Goal: Consume media (video, audio): Consume media (video, audio)

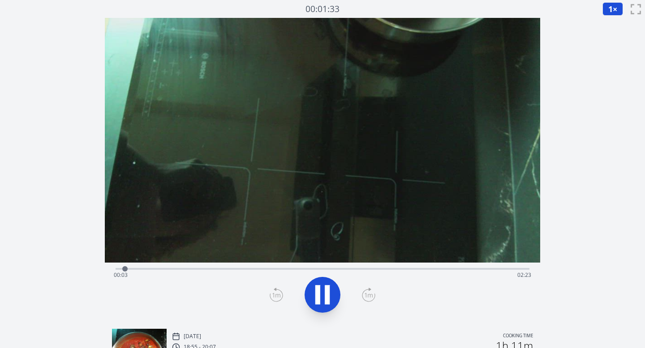
click at [151, 267] on div "Time elapsed: 00:03 Time remaining: 02:23" at bounding box center [323, 268] width 414 height 11
click at [370, 298] on icon at bounding box center [368, 295] width 13 height 14
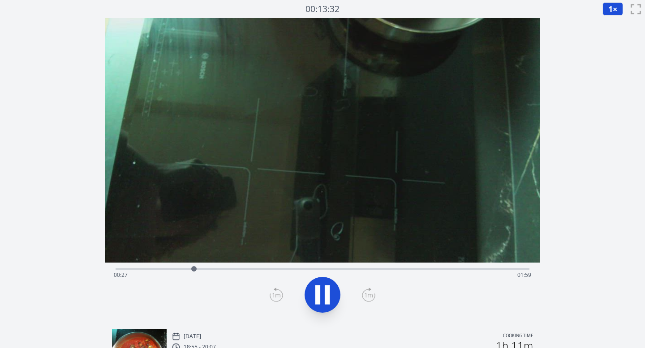
click at [325, 294] on icon at bounding box center [327, 295] width 5 height 19
click at [373, 297] on icon at bounding box center [368, 295] width 13 height 14
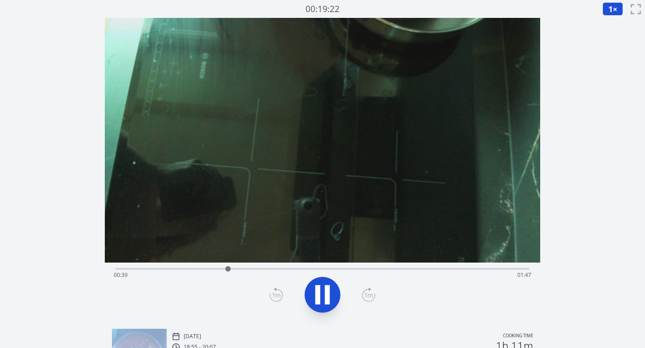
click at [373, 297] on icon at bounding box center [368, 295] width 13 height 14
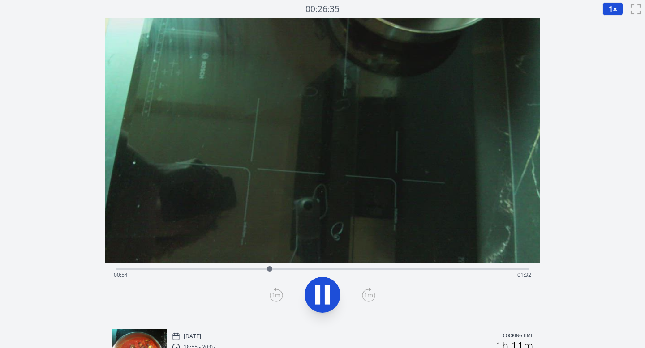
click at [373, 297] on icon at bounding box center [368, 295] width 13 height 14
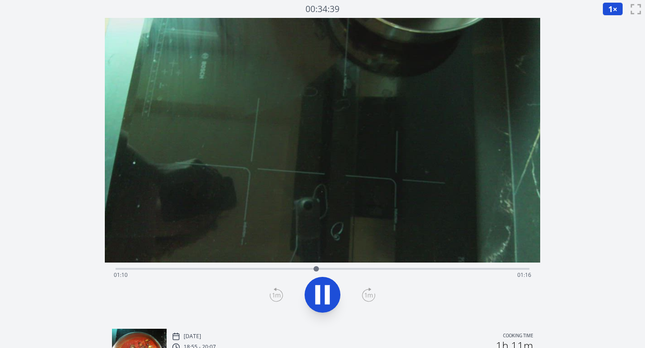
click at [373, 297] on icon at bounding box center [368, 295] width 13 height 14
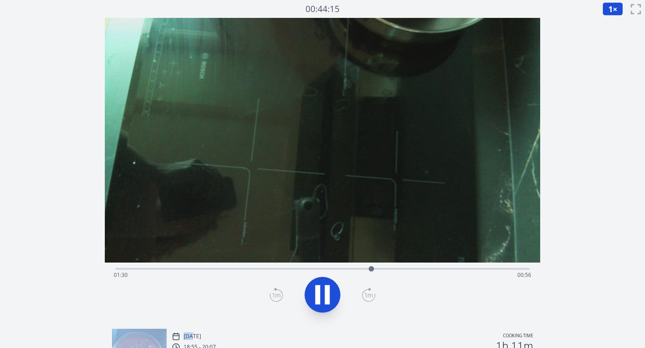
click at [373, 297] on icon at bounding box center [368, 295] width 13 height 14
click at [373, 296] on icon at bounding box center [368, 295] width 13 height 14
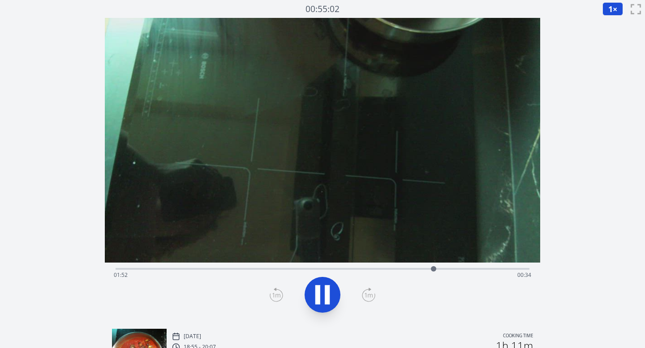
click at [373, 296] on icon at bounding box center [368, 295] width 13 height 14
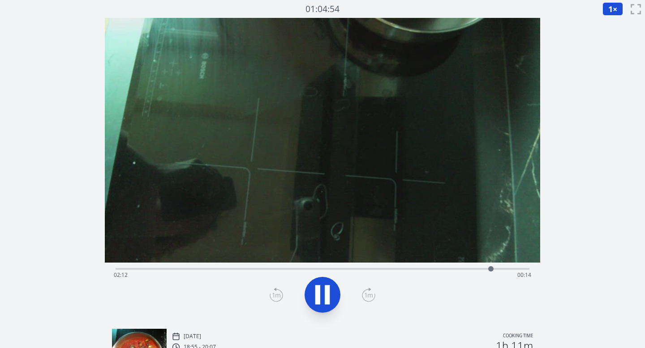
click at [373, 296] on icon at bounding box center [368, 295] width 13 height 14
click at [326, 290] on icon at bounding box center [327, 295] width 5 height 19
click at [609, 11] on span "1" at bounding box center [610, 9] width 4 height 11
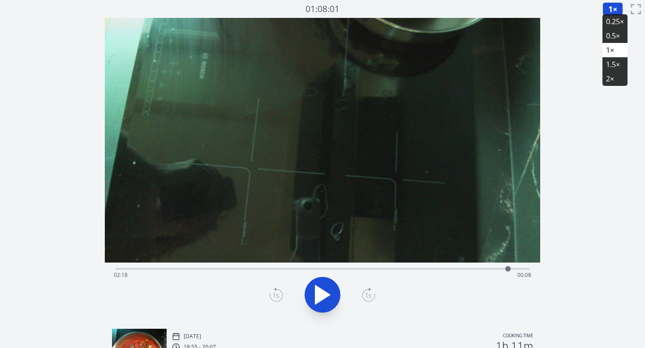
click at [610, 24] on li "0.25×" at bounding box center [614, 21] width 25 height 14
click at [320, 300] on icon at bounding box center [322, 295] width 15 height 19
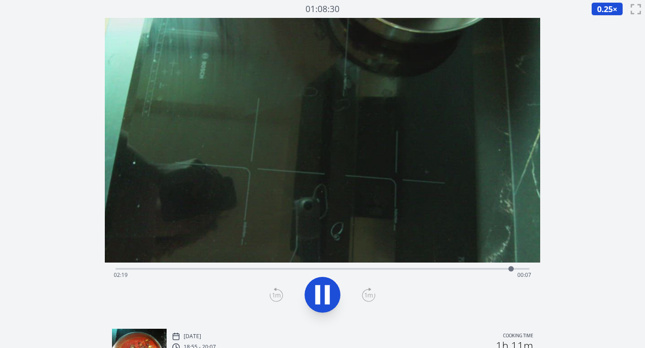
click at [365, 293] on icon at bounding box center [368, 295] width 13 height 14
click at [271, 295] on icon at bounding box center [276, 295] width 13 height 14
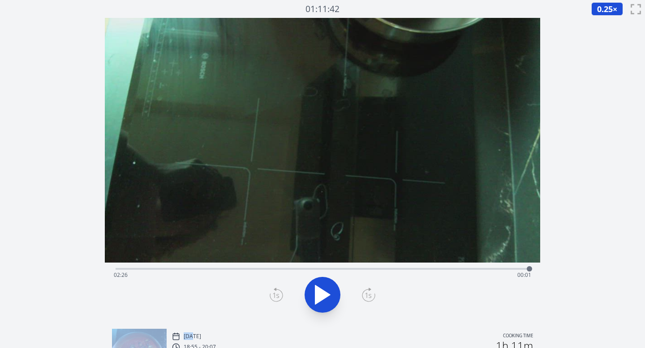
click at [271, 295] on icon at bounding box center [276, 295] width 13 height 14
click at [275, 295] on icon at bounding box center [276, 295] width 13 height 14
drag, startPoint x: 531, startPoint y: 270, endPoint x: 365, endPoint y: 270, distance: 165.7
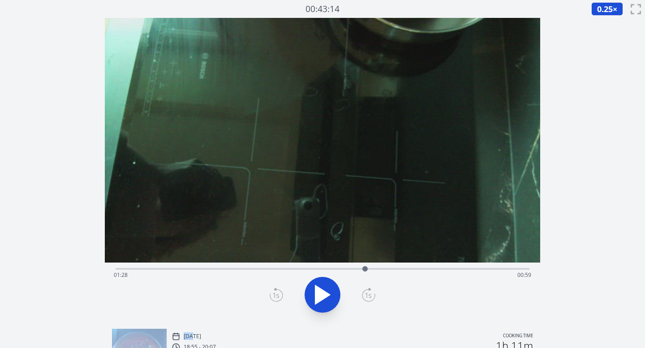
click at [365, 270] on div at bounding box center [364, 269] width 5 height 5
click at [316, 297] on icon at bounding box center [317, 295] width 5 height 19
click at [391, 269] on div "Time elapsed: 01:31 Time remaining: 00:55" at bounding box center [323, 275] width 418 height 14
click at [409, 268] on div "Time elapsed: 01:37 Time remaining: 00:49" at bounding box center [323, 268] width 414 height 11
click at [427, 267] on div "Time elapsed: 01:43 Time remaining: 00:43" at bounding box center [323, 268] width 414 height 11
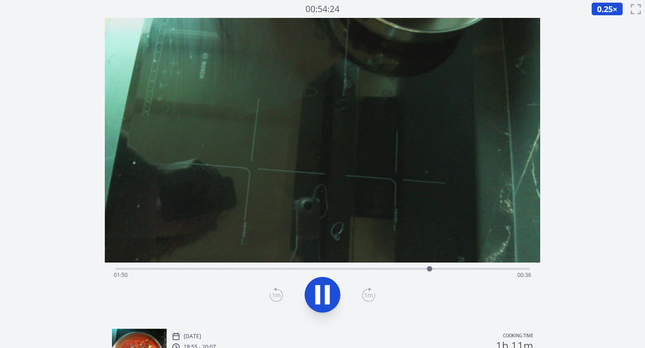
click at [327, 296] on icon at bounding box center [327, 295] width 5 height 19
click at [321, 298] on icon at bounding box center [322, 295] width 15 height 19
click at [321, 298] on icon at bounding box center [322, 295] width 25 height 25
click at [321, 298] on icon at bounding box center [322, 295] width 15 height 19
click at [369, 297] on icon at bounding box center [368, 295] width 13 height 14
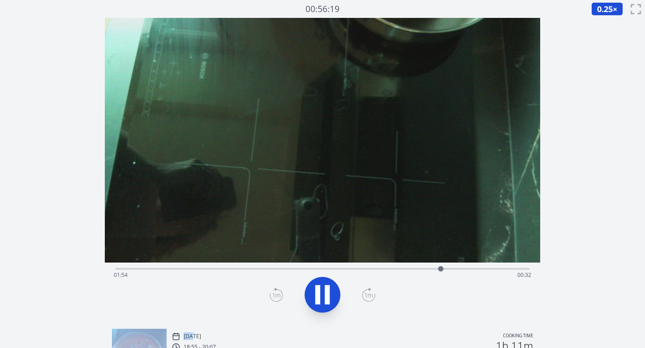
click at [369, 297] on icon at bounding box center [368, 295] width 13 height 14
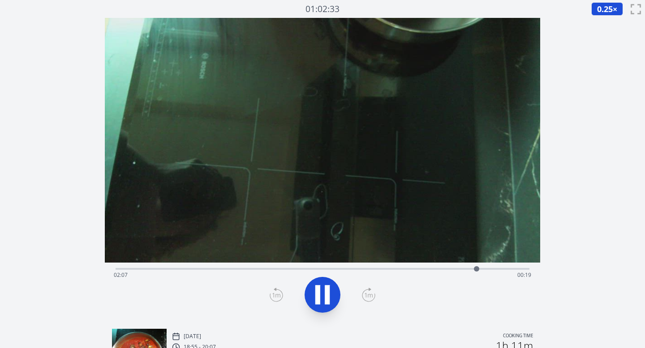
click at [369, 297] on icon at bounding box center [368, 295] width 13 height 14
click at [324, 294] on icon at bounding box center [322, 295] width 25 height 25
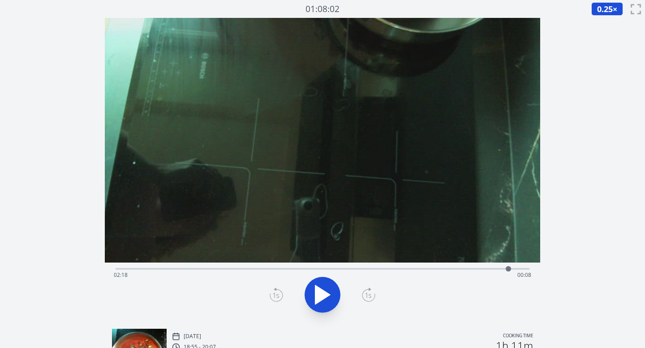
click at [322, 291] on icon at bounding box center [322, 295] width 15 height 19
click at [322, 292] on icon at bounding box center [322, 295] width 25 height 25
click at [326, 294] on icon at bounding box center [322, 295] width 15 height 19
click at [326, 294] on icon at bounding box center [327, 295] width 5 height 19
click at [293, 265] on div "Time elapsed: 02:20 Time remaining: 00:07" at bounding box center [323, 268] width 414 height 11
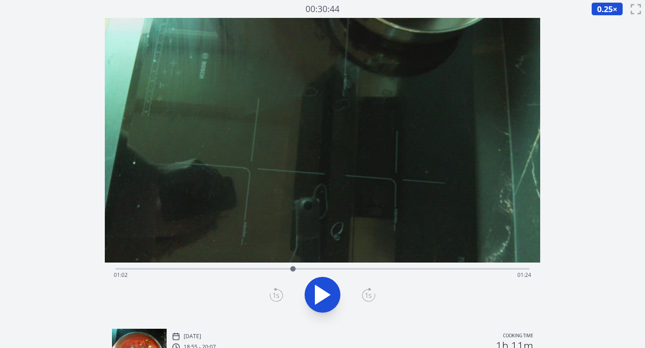
click at [260, 264] on div "Time elapsed: 01:02 Time remaining: 01:24" at bounding box center [323, 268] width 414 height 11
click at [288, 271] on div "Time elapsed: 00:51 Time remaining: 01:36" at bounding box center [323, 275] width 418 height 14
click at [317, 268] on div "Time elapsed: 01:01 Time remaining: 01:26" at bounding box center [323, 275] width 418 height 14
click at [331, 269] on div "Time elapsed: 01:11 Time remaining: 01:16" at bounding box center [323, 275] width 418 height 14
click at [323, 269] on div "Time elapsed: 01:15 Time remaining: 01:11" at bounding box center [323, 275] width 418 height 14
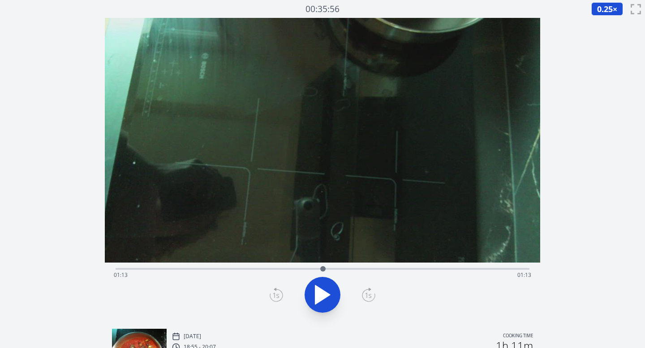
click at [312, 268] on div "Time elapsed: 01:13 Time remaining: 01:13" at bounding box center [323, 275] width 418 height 14
click at [343, 270] on div "Time elapsed: 01:09 Time remaining: 01:17" at bounding box center [323, 275] width 418 height 14
click at [365, 269] on div "Time elapsed: 01:20 Time remaining: 01:06" at bounding box center [323, 275] width 418 height 14
click at [377, 272] on div "Time elapsed: 01:27 Time remaining: 00:59" at bounding box center [323, 275] width 418 height 14
click at [389, 270] on div "Time elapsed: 01:32 Time remaining: 00:54" at bounding box center [323, 275] width 418 height 14
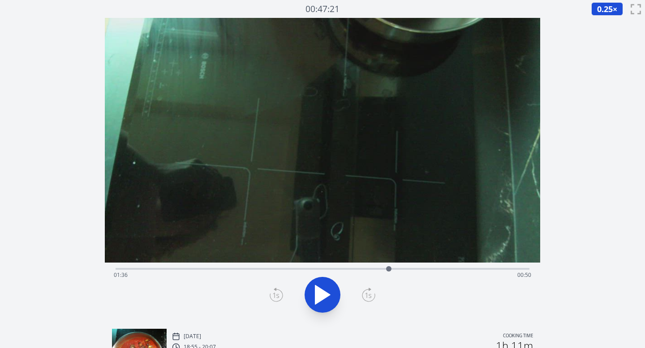
click at [380, 270] on div "Time elapsed: 01:36 Time remaining: 00:50" at bounding box center [323, 275] width 418 height 14
click at [241, 269] on div "Time elapsed: 01:33 Time remaining: 00:53" at bounding box center [323, 275] width 418 height 14
click at [290, 271] on div "Time elapsed: 00:44 Time remaining: 01:42" at bounding box center [323, 275] width 418 height 14
click at [400, 272] on div "Time elapsed: 01:01 Time remaining: 01:25" at bounding box center [323, 275] width 418 height 14
click at [430, 272] on div "Time elapsed: 01:40 Time remaining: 00:46" at bounding box center [323, 275] width 418 height 14
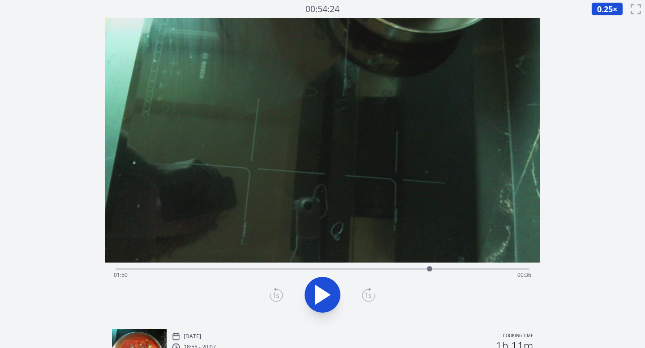
click at [510, 266] on div "Time elapsed: 01:50 Time remaining: 00:36" at bounding box center [323, 268] width 414 height 11
click at [496, 269] on div "Time elapsed: 02:19 Time remaining: 00:07" at bounding box center [323, 275] width 418 height 14
click at [492, 271] on div at bounding box center [496, 268] width 13 height 13
drag, startPoint x: 492, startPoint y: 269, endPoint x: 517, endPoint y: 272, distance: 25.3
click at [517, 272] on div at bounding box center [516, 268] width 13 height 13
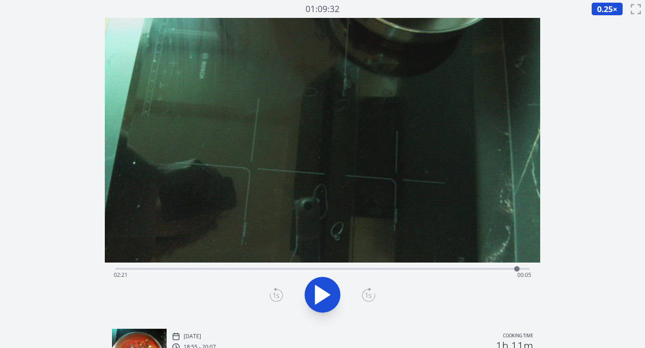
click at [297, 269] on div "Time elapsed: 02:21 Time remaining: 00:05" at bounding box center [323, 275] width 418 height 14
click at [304, 268] on div "Time elapsed: 01:04 Time remaining: 01:22" at bounding box center [323, 275] width 418 height 14
click at [310, 269] on div at bounding box center [303, 268] width 13 height 13
click at [323, 270] on div "Time elapsed: 01:08 Time remaining: 01:18" at bounding box center [323, 275] width 418 height 14
click at [351, 271] on div "Time elapsed: 01:13 Time remaining: 01:13" at bounding box center [323, 275] width 418 height 14
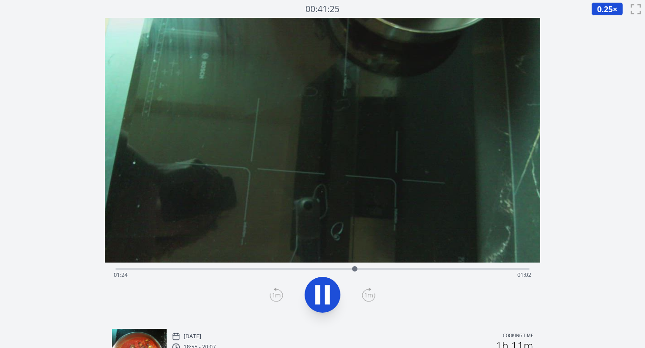
click at [379, 269] on div "Time elapsed: 01:24 Time remaining: 01:02" at bounding box center [323, 275] width 418 height 14
click at [379, 269] on div at bounding box center [379, 269] width 5 height 5
click at [401, 269] on div "Time elapsed: 01:33 Time remaining: 00:53" at bounding box center [323, 275] width 418 height 14
click at [421, 270] on div "Time elapsed: 01:40 Time remaining: 00:46" at bounding box center [323, 275] width 418 height 14
click at [430, 271] on div "Time elapsed: 01:48 Time remaining: 00:39" at bounding box center [323, 275] width 418 height 14
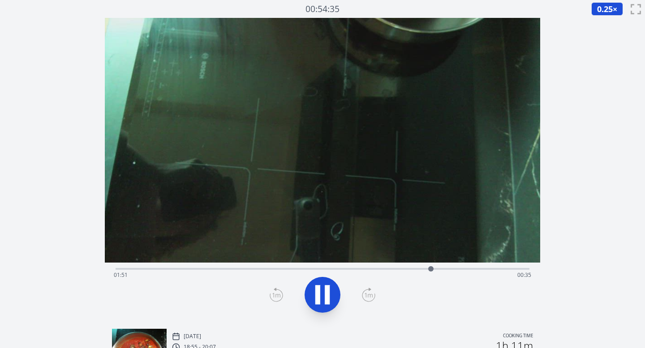
click at [454, 269] on div "Time elapsed: 01:51 Time remaining: 00:35" at bounding box center [323, 275] width 418 height 14
click at [473, 270] on div "Time elapsed: 01:59 Time remaining: 00:27" at bounding box center [323, 275] width 418 height 14
click at [489, 271] on div "Time elapsed: 02:06 Time remaining: 00:20" at bounding box center [323, 275] width 418 height 14
click at [507, 268] on div "Time elapsed: 02:12 Time remaining: 00:14" at bounding box center [323, 275] width 418 height 14
click at [322, 295] on icon at bounding box center [322, 295] width 25 height 25
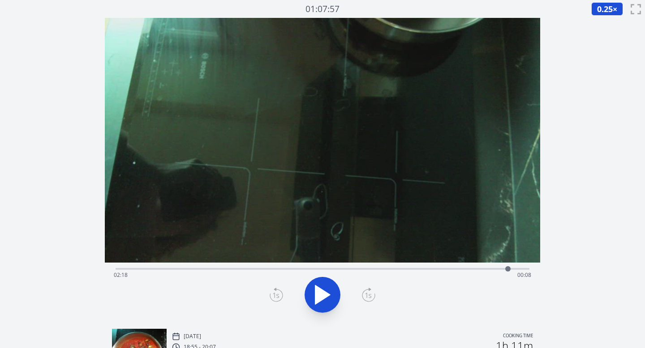
click at [322, 295] on icon at bounding box center [322, 295] width 15 height 19
click at [322, 295] on icon at bounding box center [322, 295] width 25 height 25
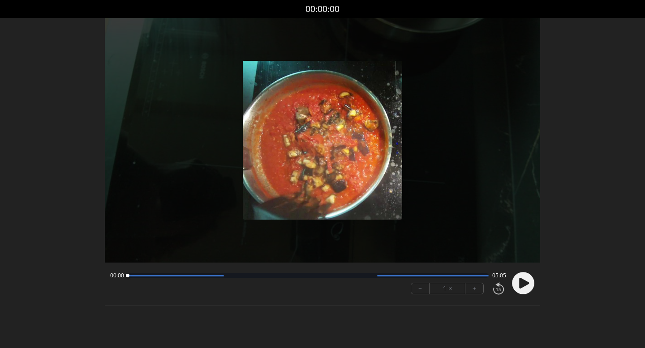
click at [520, 285] on icon at bounding box center [524, 283] width 10 height 11
click at [474, 289] on button "+" at bounding box center [474, 289] width 18 height 11
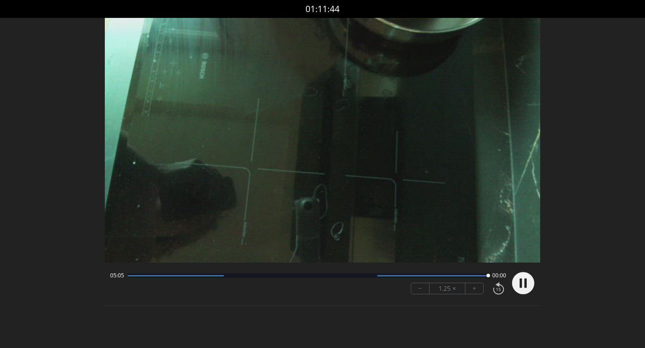
click at [524, 282] on circle at bounding box center [523, 283] width 22 height 22
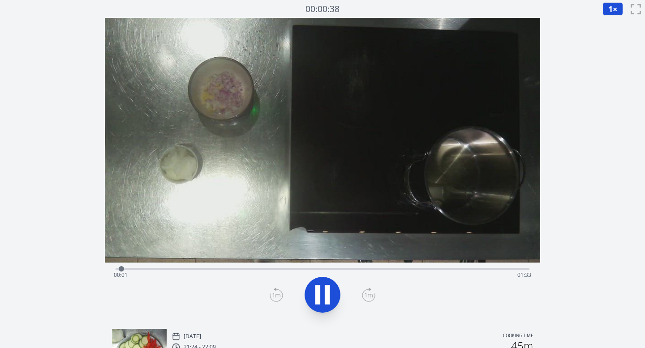
click at [385, 269] on div "Time elapsed: 00:01 Time remaining: 01:33" at bounding box center [323, 275] width 418 height 14
click at [348, 274] on div "Time elapsed: 01:02 Time remaining: 00:32" at bounding box center [323, 275] width 418 height 14
click at [389, 271] on div "Time elapsed: 00:54 Time remaining: 00:40" at bounding box center [323, 275] width 418 height 14
click at [407, 267] on div "Time elapsed: 01:02 Time remaining: 00:32" at bounding box center [323, 268] width 414 height 11
click at [292, 268] on div "Time elapsed: 01:07 Time remaining: 00:27" at bounding box center [323, 275] width 418 height 14
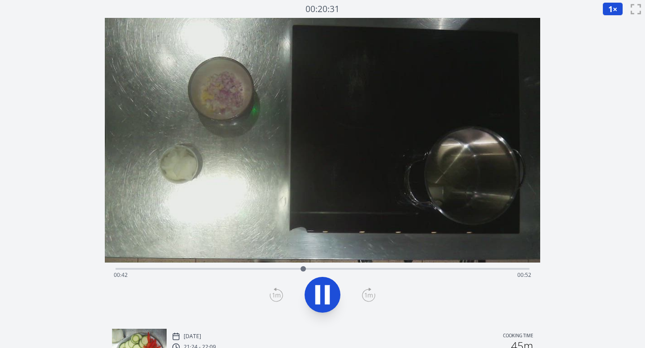
click at [327, 292] on icon at bounding box center [327, 295] width 5 height 19
click at [305, 267] on div "Time elapsed: 00:47 Time remaining: 00:47" at bounding box center [323, 268] width 414 height 11
click at [283, 269] on div "Time elapsed: 00:43 Time remaining: 00:51" at bounding box center [323, 275] width 418 height 14
click at [315, 291] on icon at bounding box center [317, 295] width 5 height 19
click at [610, 10] on span "1" at bounding box center [610, 9] width 4 height 11
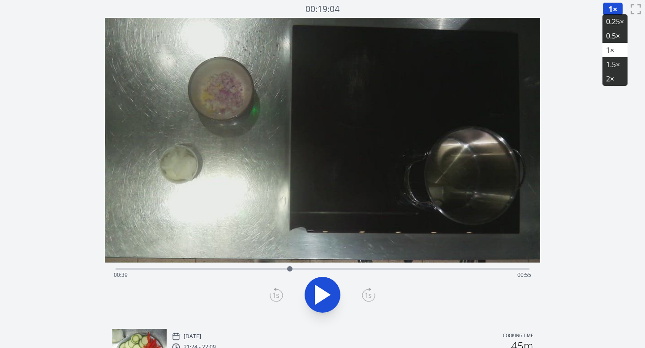
click at [611, 19] on li "0.25×" at bounding box center [614, 21] width 25 height 14
click at [315, 301] on icon at bounding box center [322, 295] width 15 height 19
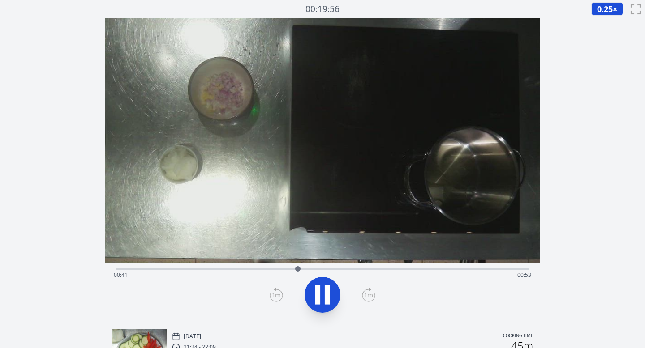
click at [329, 295] on icon at bounding box center [327, 295] width 5 height 19
click at [331, 287] on icon at bounding box center [322, 295] width 25 height 25
click at [365, 293] on icon at bounding box center [368, 295] width 13 height 14
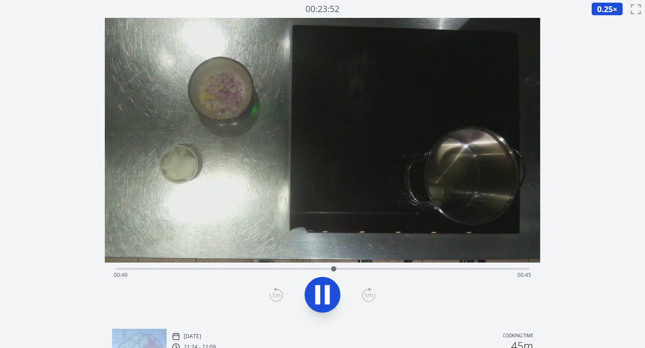
click at [365, 293] on icon at bounding box center [368, 295] width 13 height 14
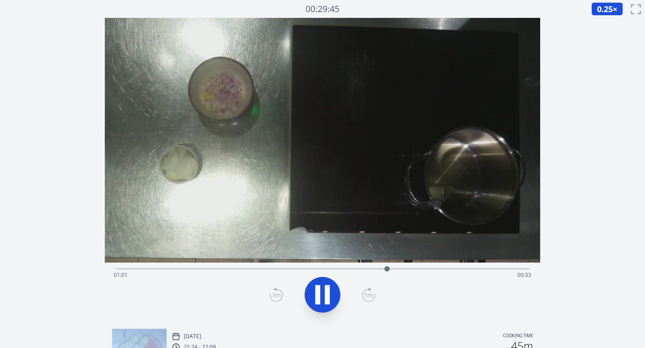
click at [365, 293] on icon at bounding box center [368, 295] width 13 height 14
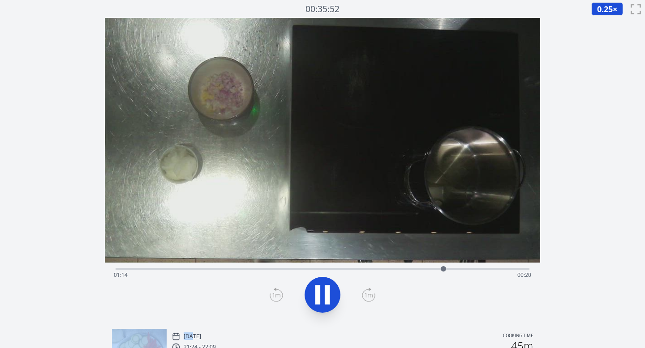
click at [365, 293] on icon at bounding box center [368, 295] width 13 height 14
click at [316, 288] on icon at bounding box center [317, 295] width 5 height 19
click at [276, 294] on icon at bounding box center [276, 295] width 13 height 14
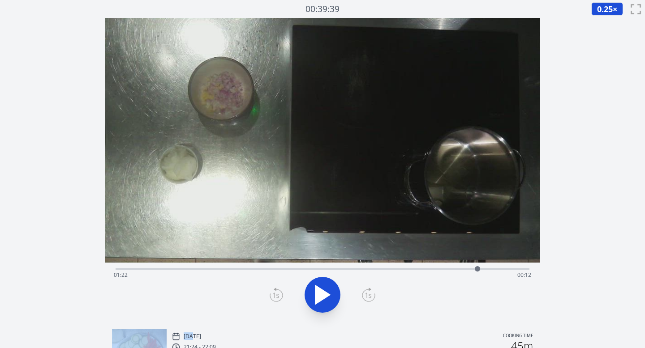
click at [276, 294] on icon at bounding box center [276, 295] width 13 height 14
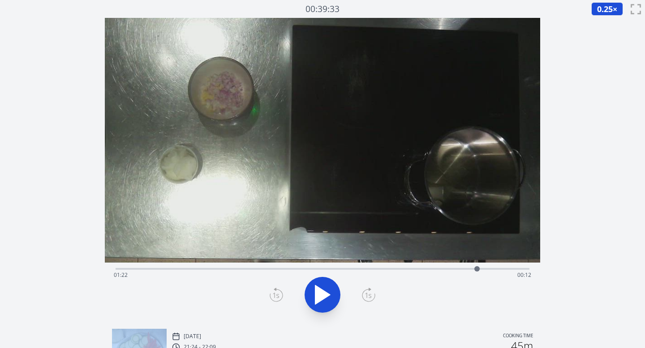
click at [276, 294] on icon at bounding box center [276, 295] width 13 height 14
drag, startPoint x: 477, startPoint y: 269, endPoint x: 503, endPoint y: 270, distance: 26.0
click at [503, 270] on div at bounding box center [502, 269] width 5 height 5
